Goal: Task Accomplishment & Management: Manage account settings

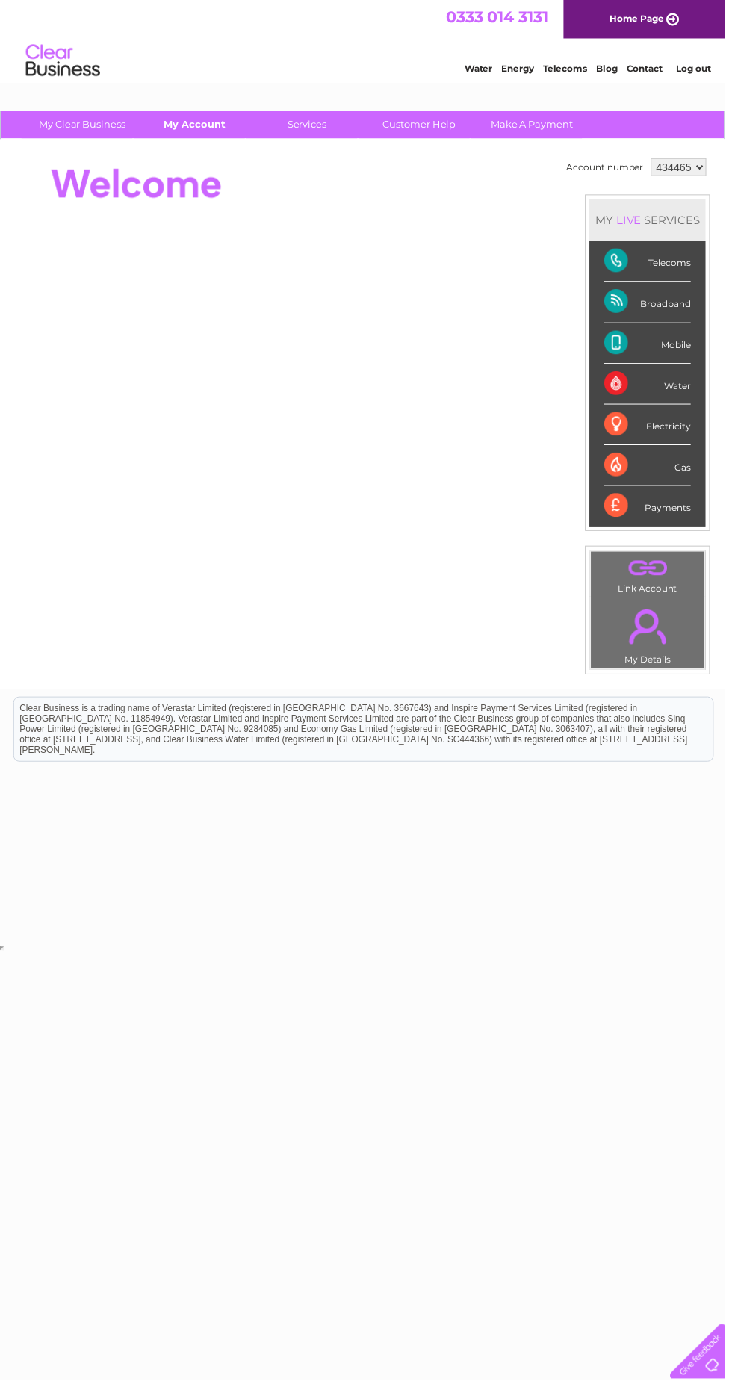
click at [206, 134] on link "My Account" at bounding box center [196, 126] width 123 height 28
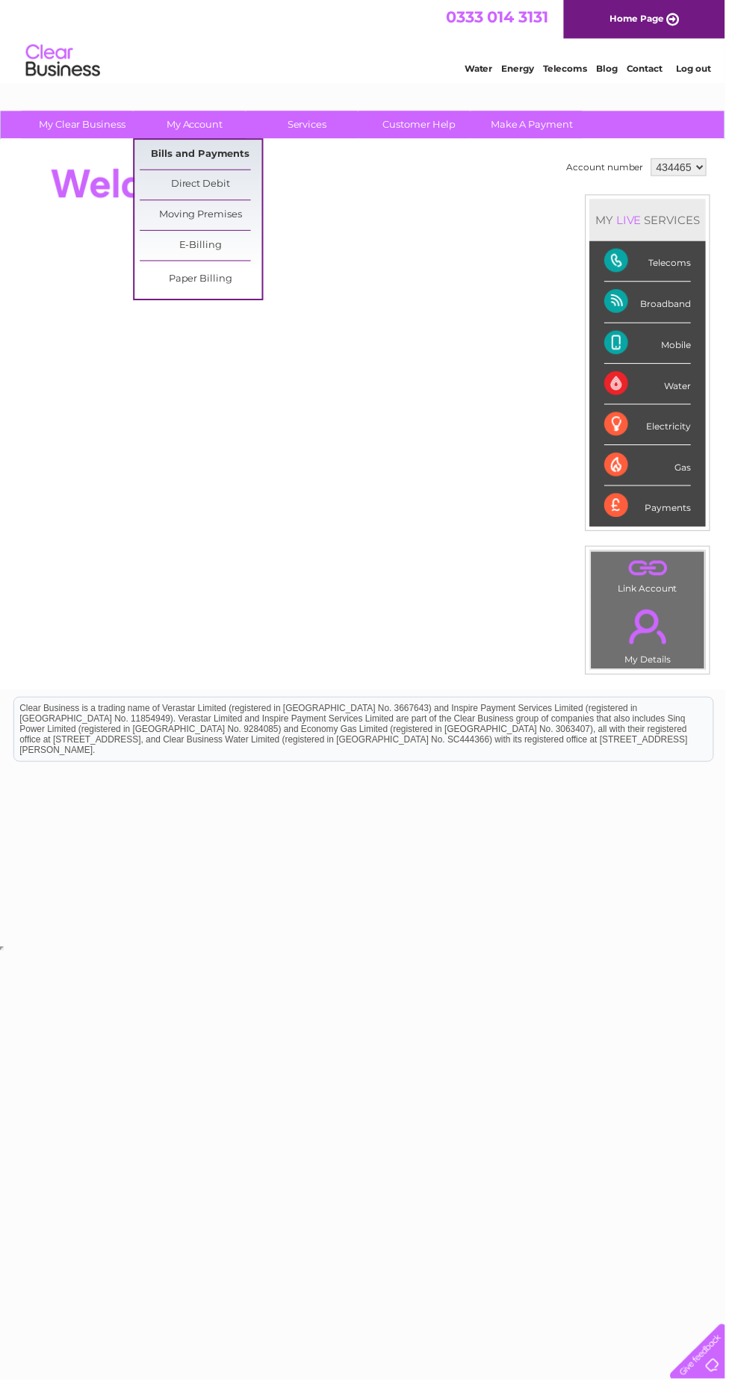
click at [214, 158] on link "Bills and Payments" at bounding box center [202, 156] width 123 height 30
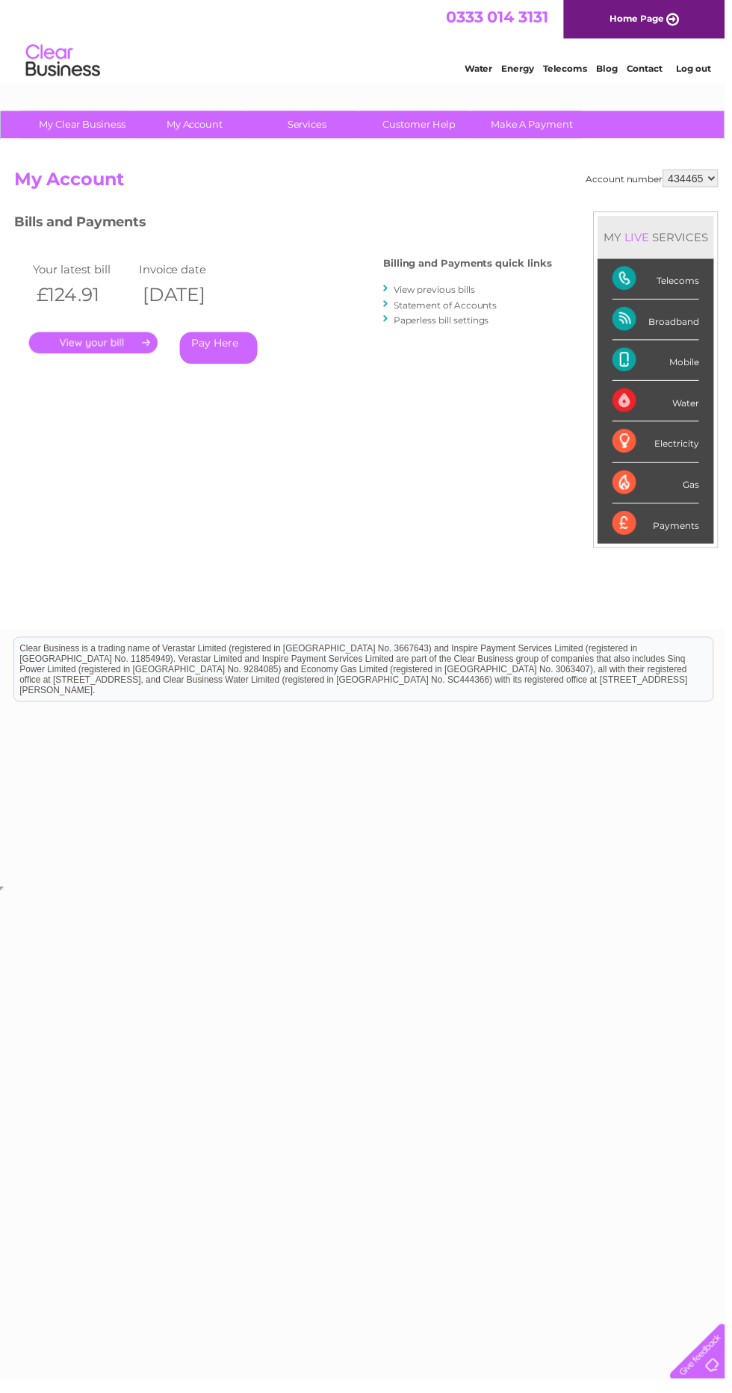
click at [85, 352] on link "." at bounding box center [94, 346] width 130 height 22
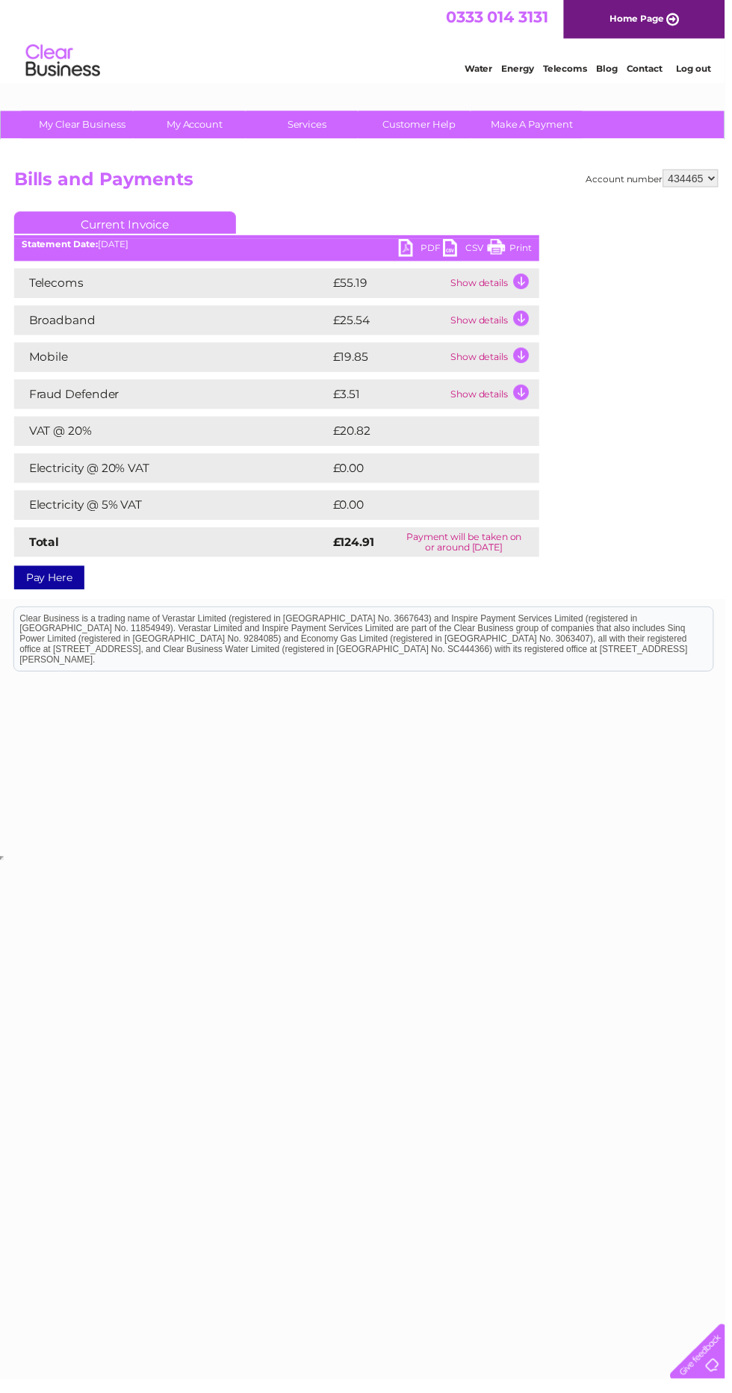
click at [412, 252] on link "PDF" at bounding box center [425, 252] width 45 height 22
